Goal: Transaction & Acquisition: Obtain resource

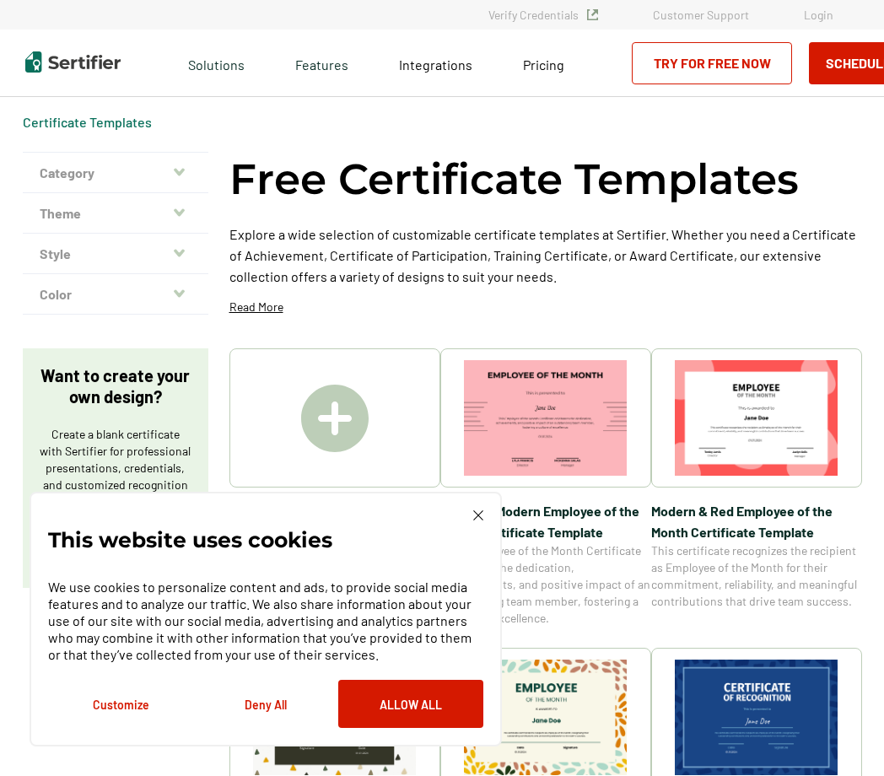
click at [473, 520] on img at bounding box center [478, 515] width 10 height 10
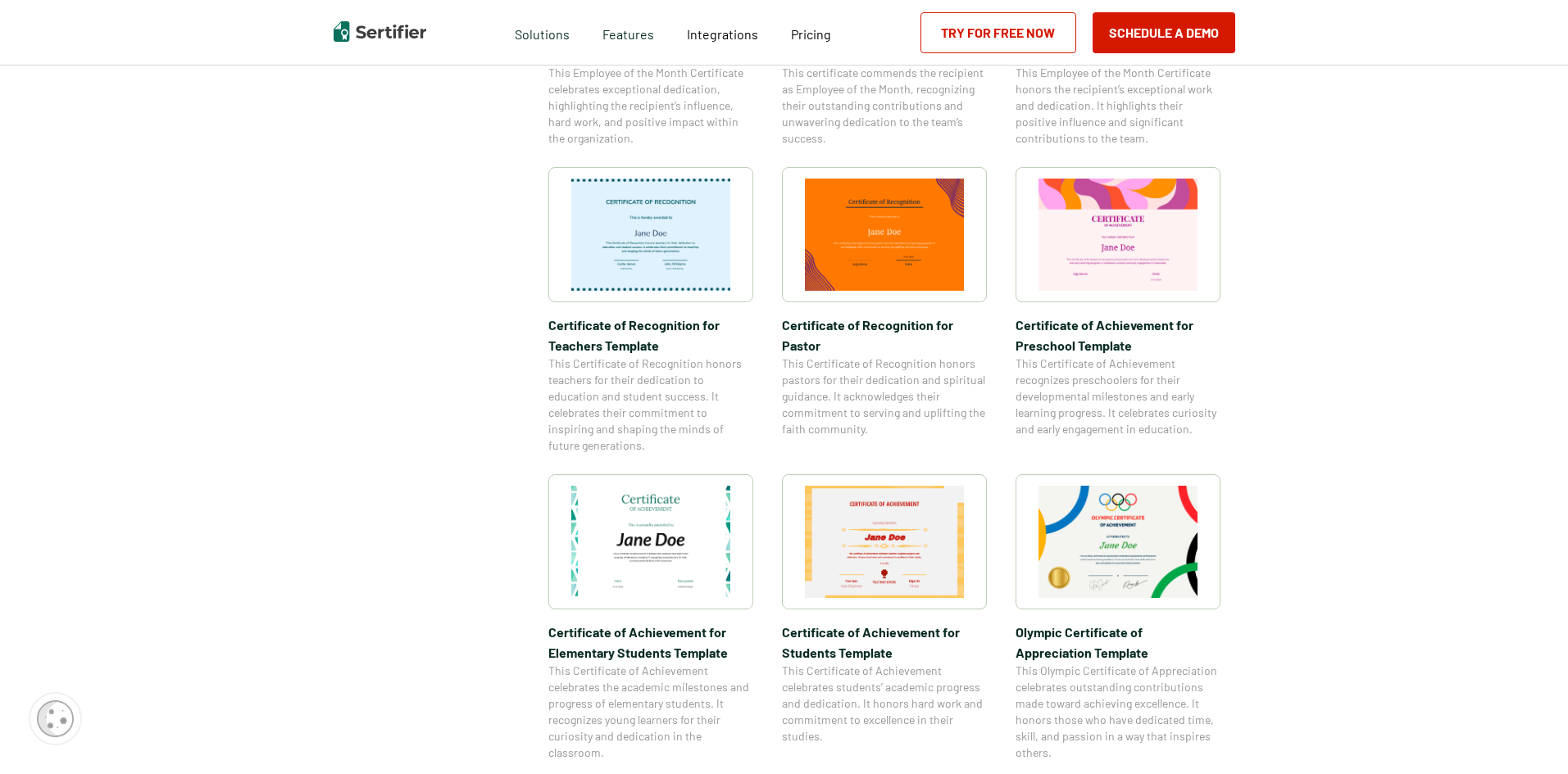
scroll to position [819, 0]
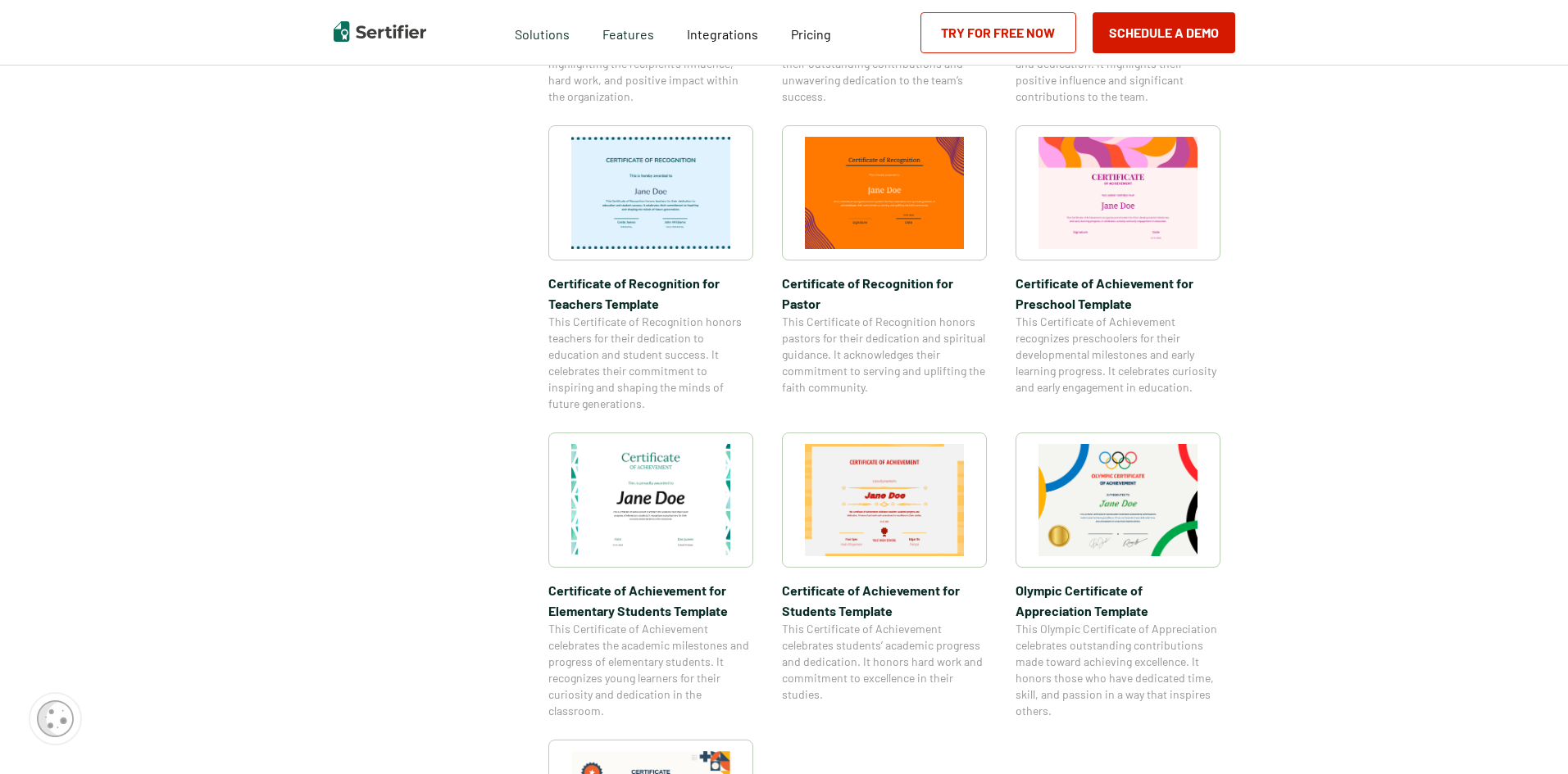
click at [858, 485] on img at bounding box center [1118, 500] width 159 height 113
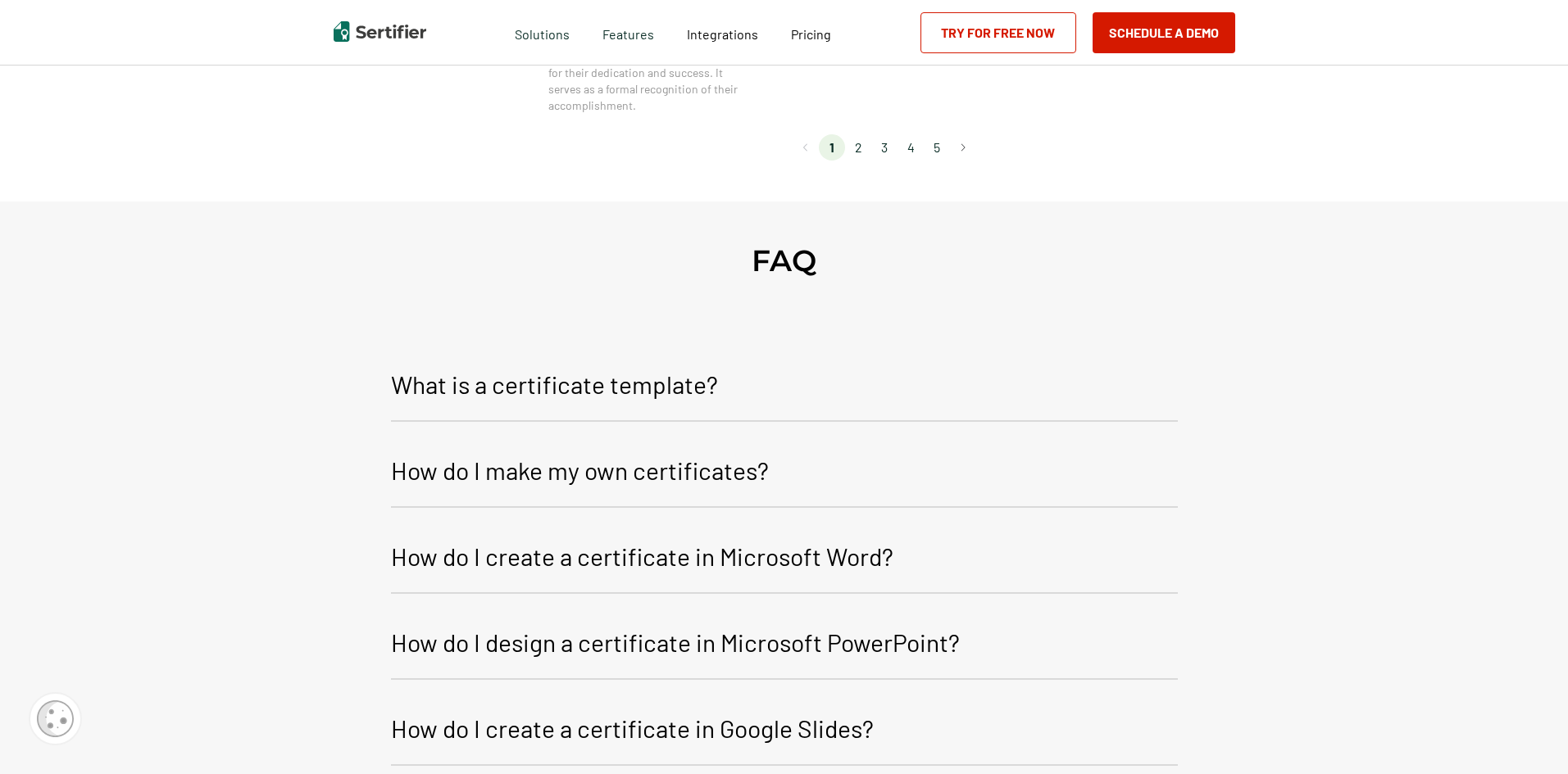
scroll to position [1651, 0]
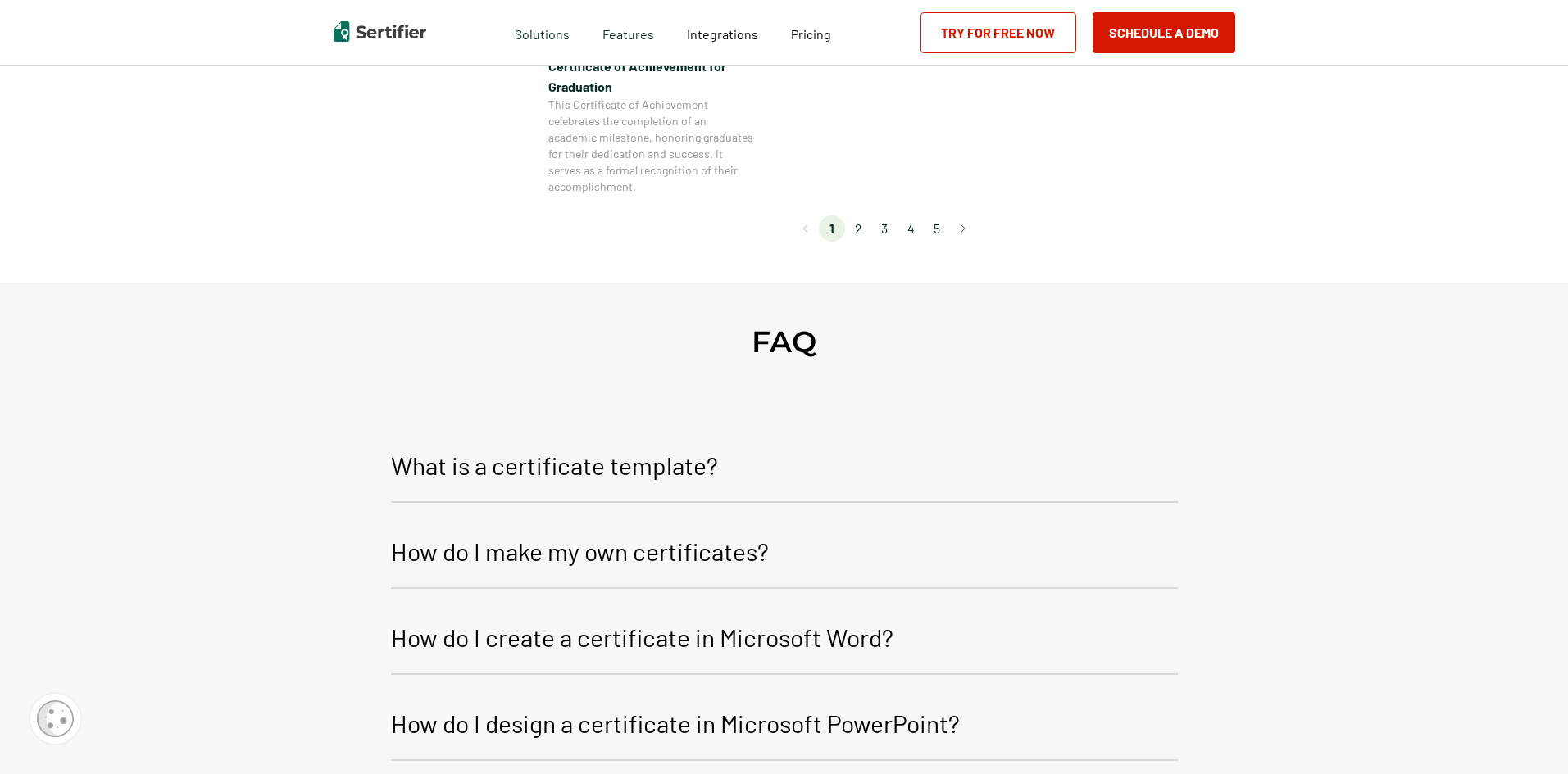
click at [858, 29] on link "Try for Free Now" at bounding box center [998, 33] width 155 height 41
